Goal: Information Seeking & Learning: Find specific fact

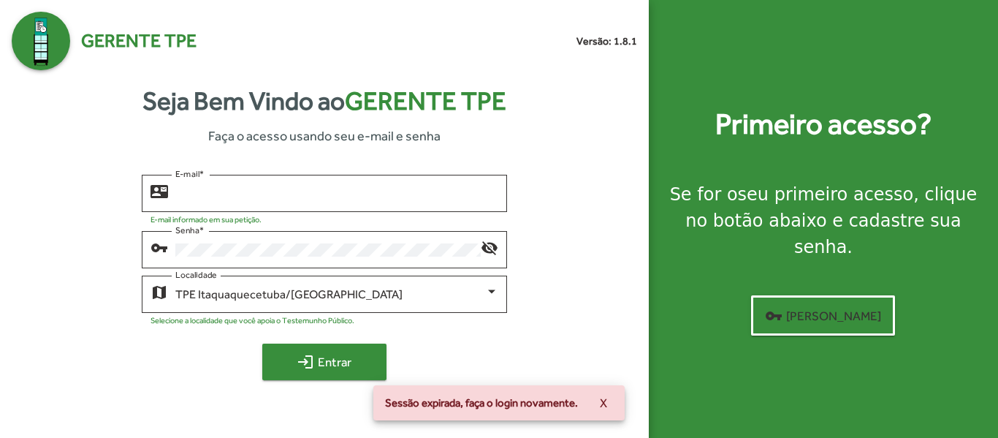
type input "**********"
click at [338, 357] on span "login Entrar" at bounding box center [325, 362] width 98 height 26
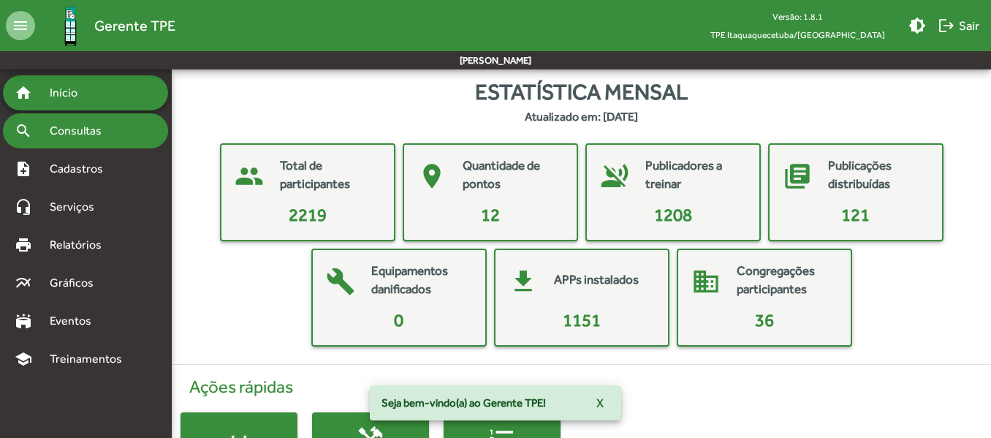
click at [98, 140] on div "search Consultas" at bounding box center [85, 130] width 165 height 35
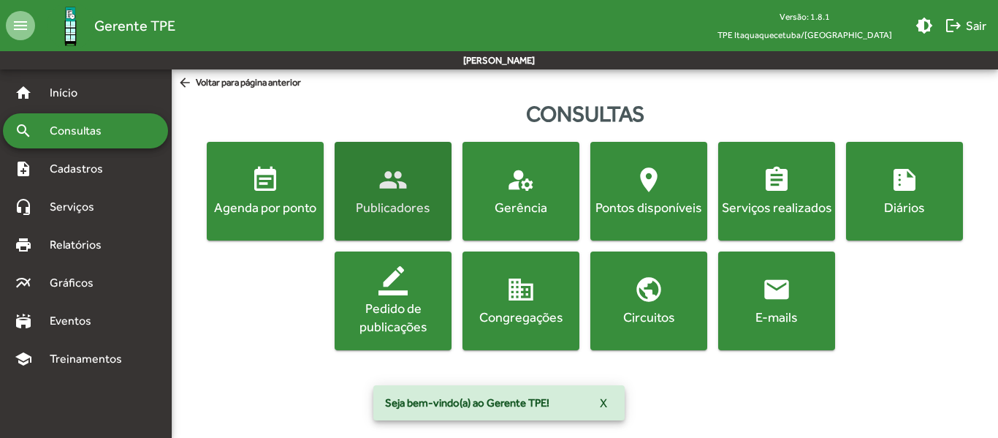
click at [377, 194] on span "people Publicadores" at bounding box center [393, 190] width 111 height 51
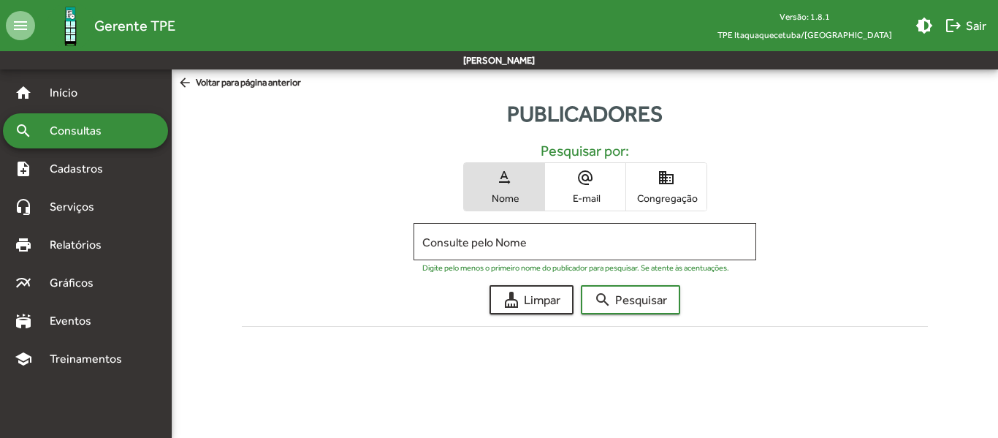
click at [665, 192] on span "Congregação" at bounding box center [666, 197] width 73 height 13
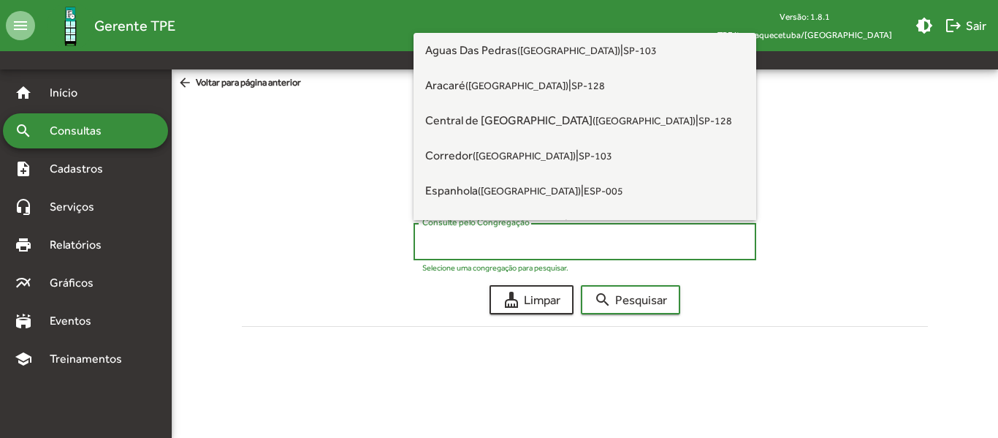
click at [531, 238] on input "Consulte pelo Congregação" at bounding box center [584, 241] width 325 height 13
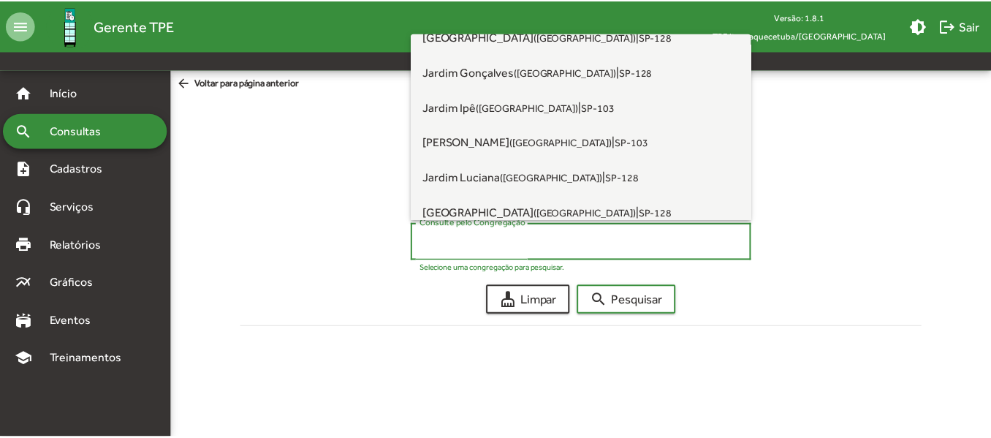
scroll to position [365, 0]
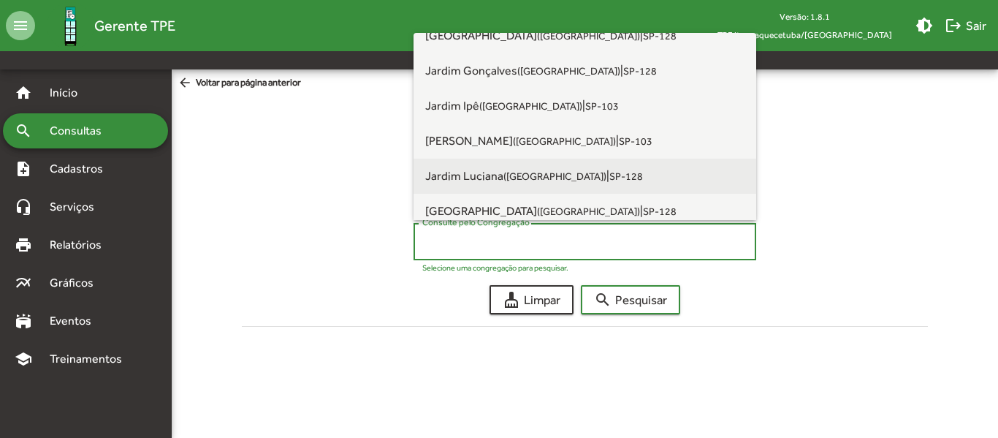
click at [493, 172] on span "[PERSON_NAME] ([GEOGRAPHIC_DATA])" at bounding box center [515, 176] width 181 height 14
type input "**********"
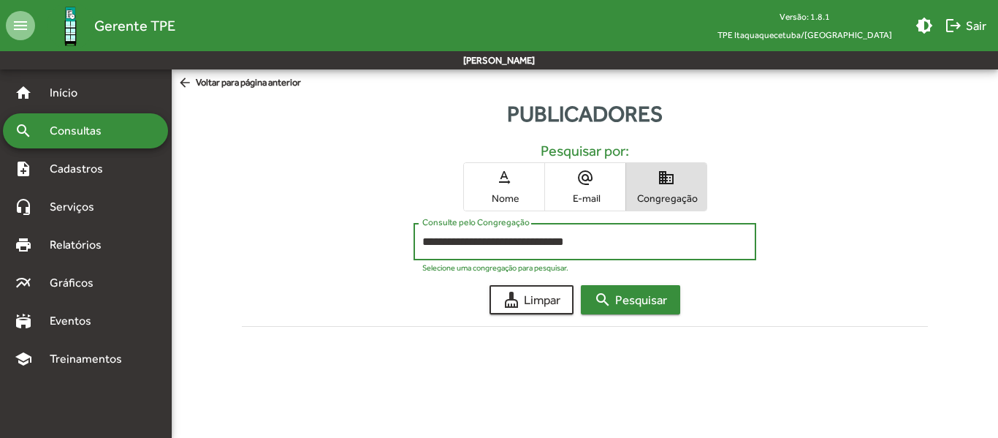
click at [621, 297] on span "search Pesquisar" at bounding box center [630, 299] width 73 height 26
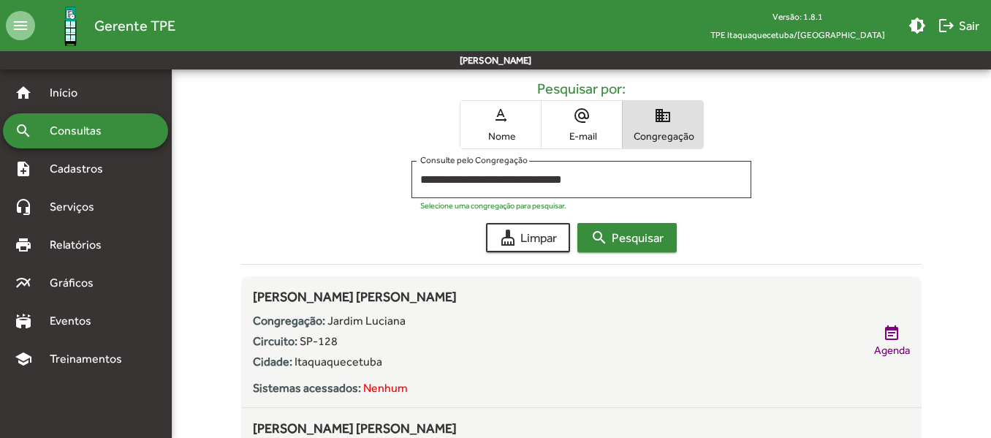
scroll to position [0, 0]
